Goal: Task Accomplishment & Management: Manage account settings

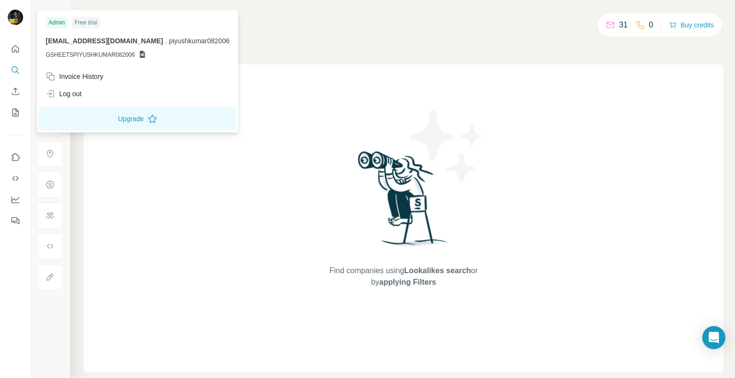
click at [9, 16] on img at bounding box center [15, 17] width 15 height 15
click at [70, 89] on div "Log out" at bounding box center [64, 94] width 36 height 10
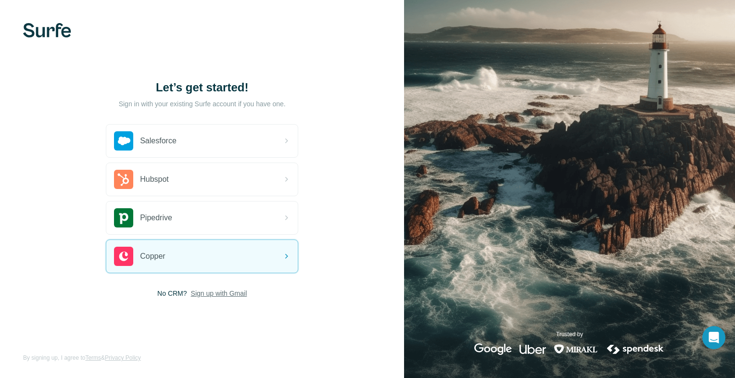
click at [221, 295] on span "Sign up with Gmail" at bounding box center [219, 294] width 56 height 10
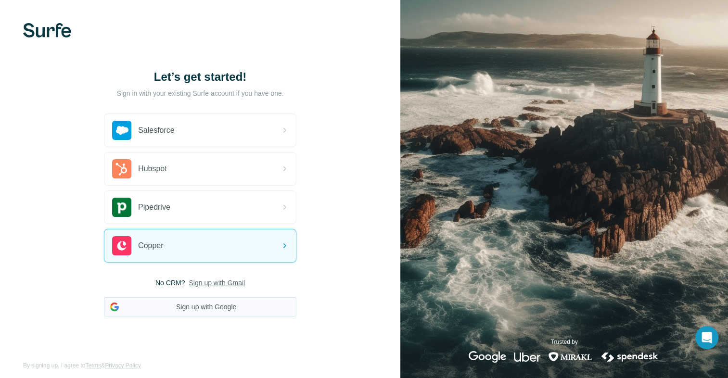
click at [216, 301] on button "Sign up with Google" at bounding box center [200, 306] width 192 height 19
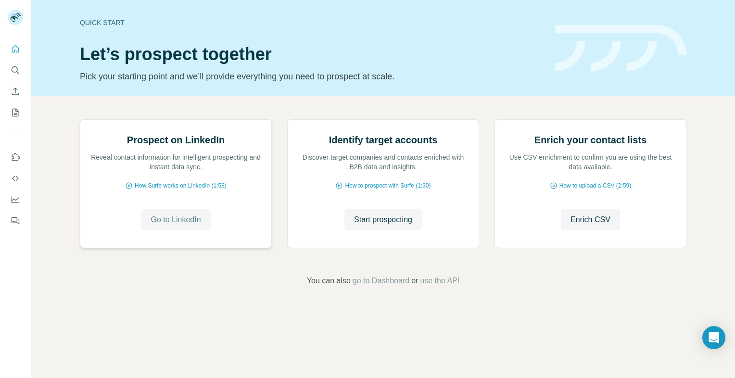
click at [187, 226] on span "Go to LinkedIn" at bounding box center [176, 220] width 50 height 12
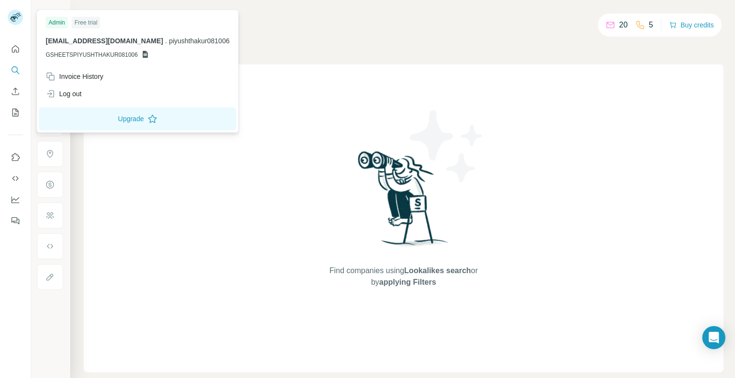
click at [145, 57] on icon at bounding box center [145, 54] width 5 height 7
click at [144, 56] on icon at bounding box center [145, 54] width 5 height 7
click at [56, 20] on div "Admin" at bounding box center [57, 23] width 22 height 12
click at [65, 43] on span "piyushthakur081006@gmail.com" at bounding box center [104, 41] width 117 height 8
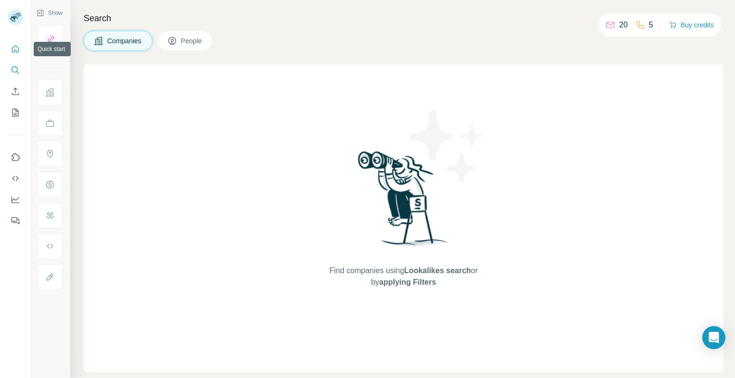
click at [14, 45] on icon "Quick start" at bounding box center [16, 49] width 10 height 10
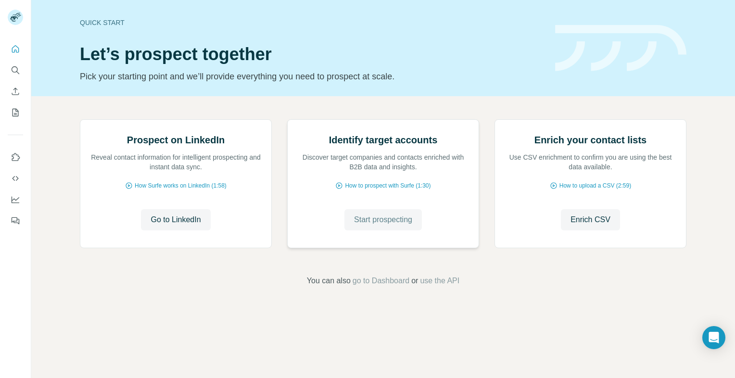
click at [385, 226] on span "Start prospecting" at bounding box center [383, 220] width 58 height 12
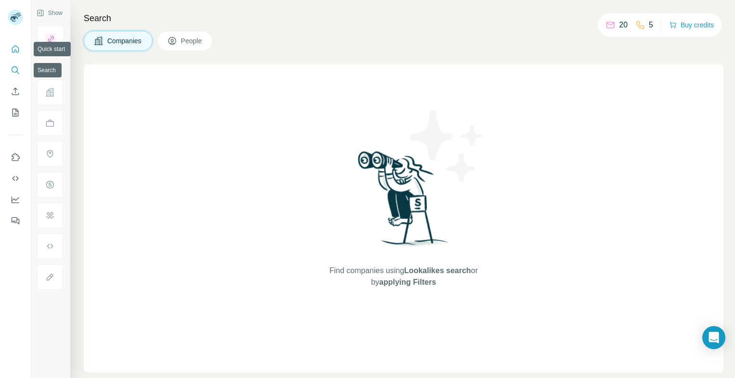
click at [10, 47] on button "Quick start" at bounding box center [15, 48] width 15 height 17
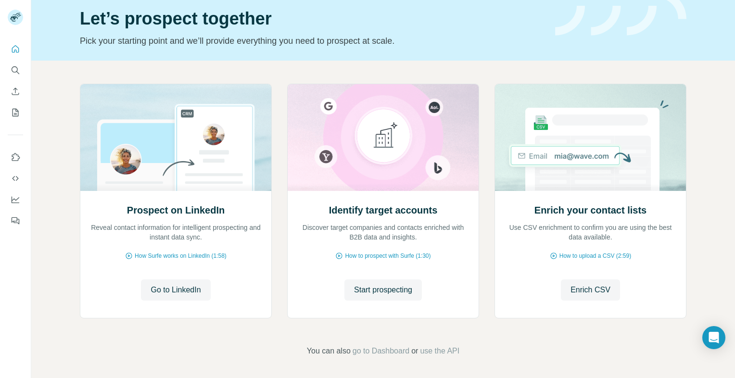
scroll to position [38, 0]
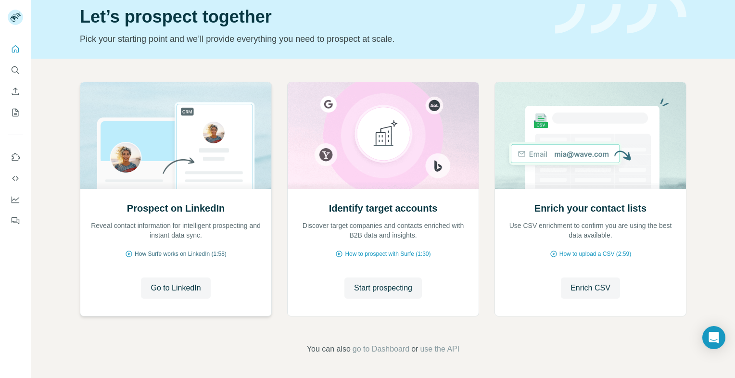
click at [173, 254] on span "How Surfe works on LinkedIn (1:58)" at bounding box center [181, 254] width 92 height 9
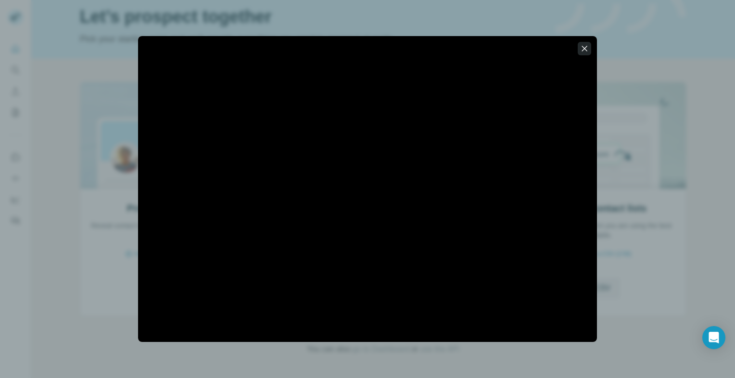
click at [587, 51] on icon "button" at bounding box center [585, 49] width 10 height 10
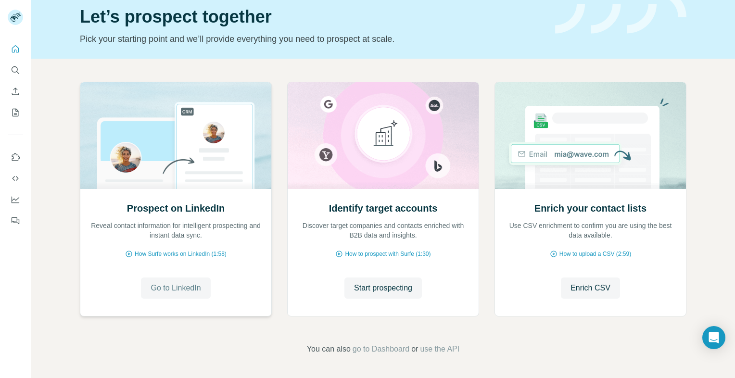
click at [167, 292] on span "Go to LinkedIn" at bounding box center [176, 288] width 50 height 12
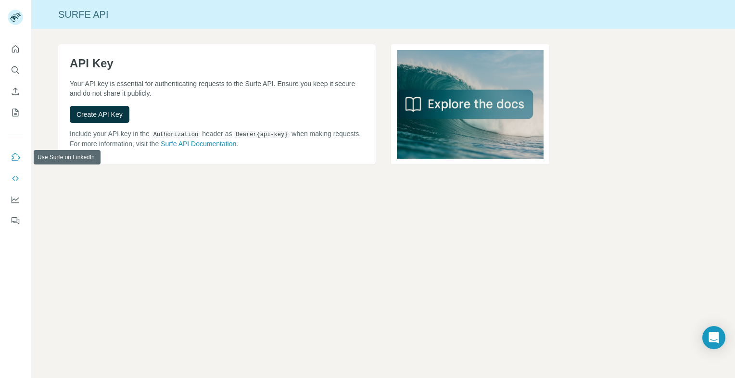
click at [20, 157] on button "Use Surfe on LinkedIn" at bounding box center [15, 157] width 15 height 17
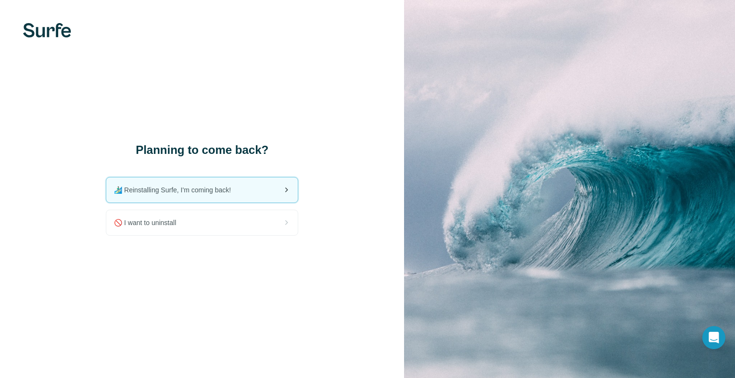
click at [225, 194] on span "🏄🏻‍♂️ Reinstalling Surfe, I'm coming back!" at bounding box center [176, 190] width 125 height 10
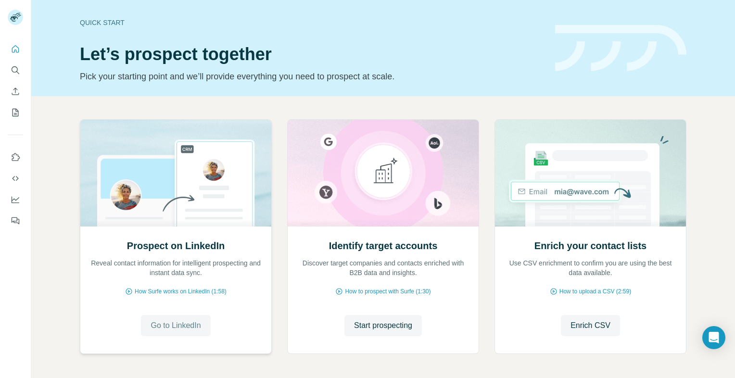
click at [205, 320] on button "Go to LinkedIn" at bounding box center [175, 325] width 69 height 21
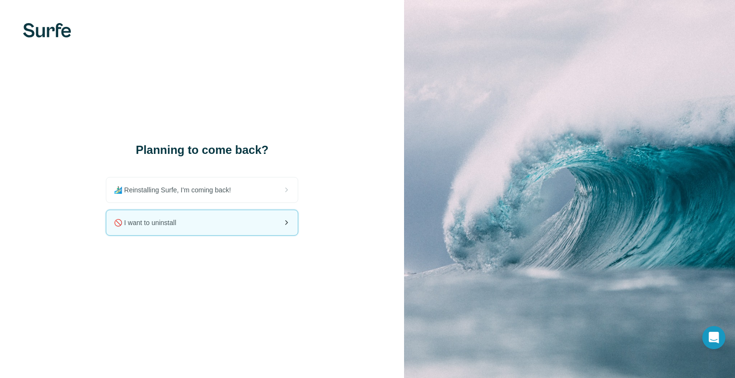
click at [178, 229] on div "🚫 I want to uninstall" at bounding box center [201, 222] width 191 height 25
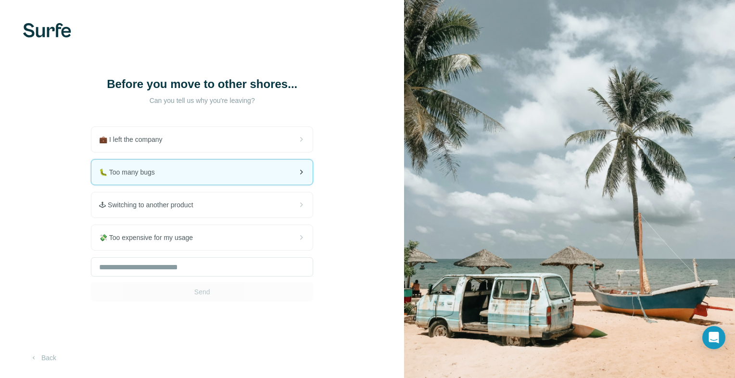
click at [182, 184] on div "🐛 Too many bugs" at bounding box center [201, 172] width 221 height 25
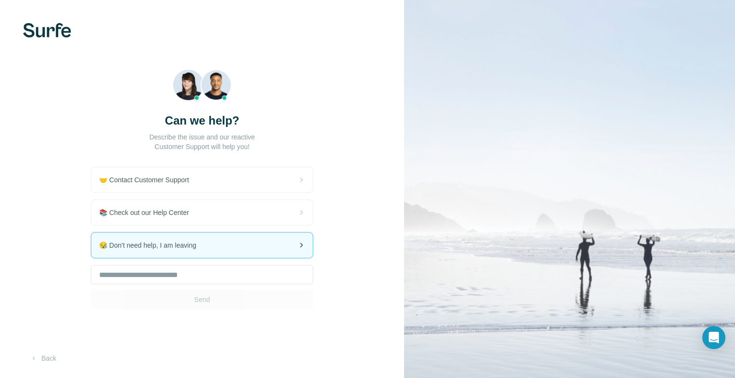
click at [183, 247] on span "😪 Don't need help, I am leaving" at bounding box center [151, 246] width 105 height 10
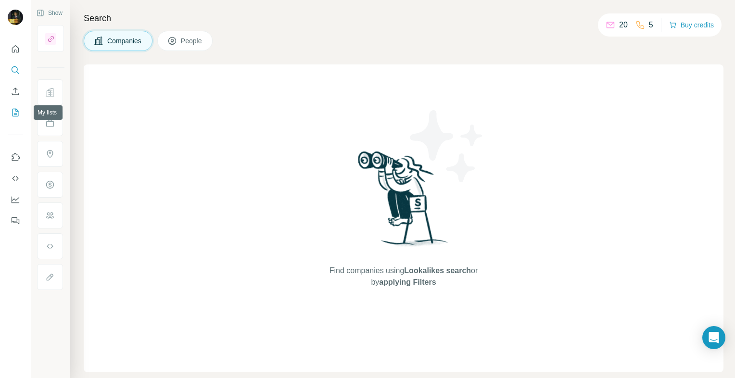
click at [17, 111] on icon "My lists" at bounding box center [16, 112] width 5 height 6
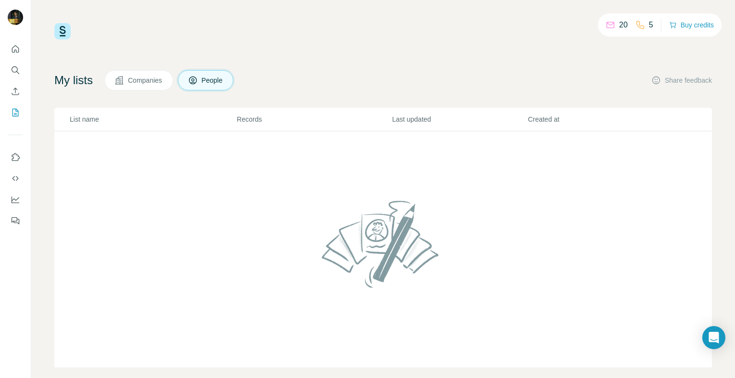
click at [145, 82] on span "Companies" at bounding box center [145, 81] width 35 height 10
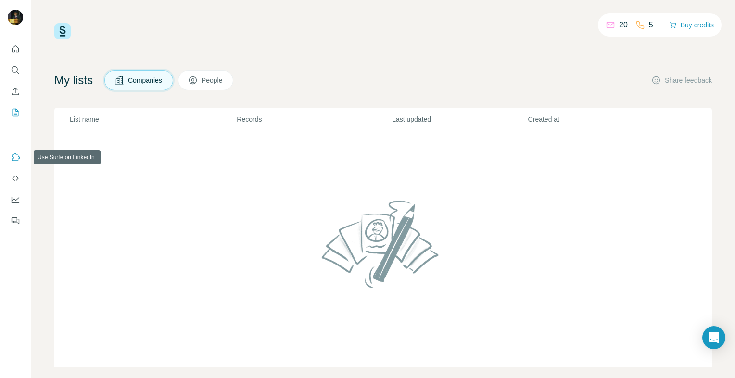
click at [12, 162] on button "Use Surfe on LinkedIn" at bounding box center [15, 157] width 15 height 17
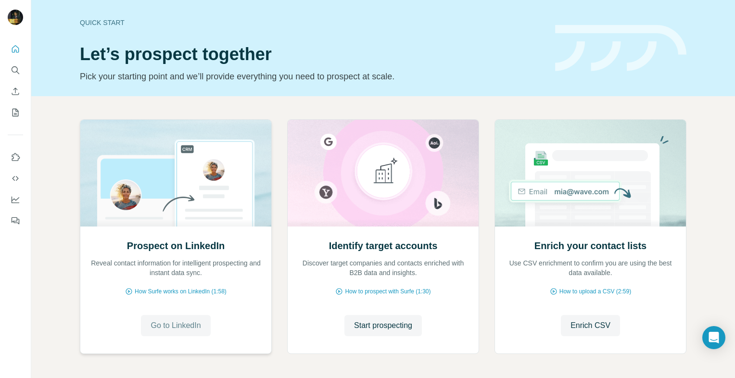
click at [162, 318] on button "Go to LinkedIn" at bounding box center [175, 325] width 69 height 21
